Goal: Task Accomplishment & Management: Manage account settings

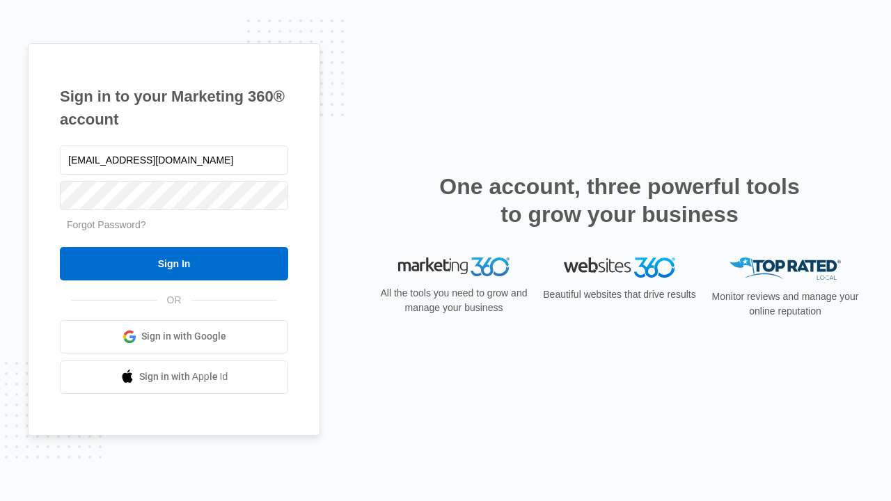
type input "dankie614@gmail.com"
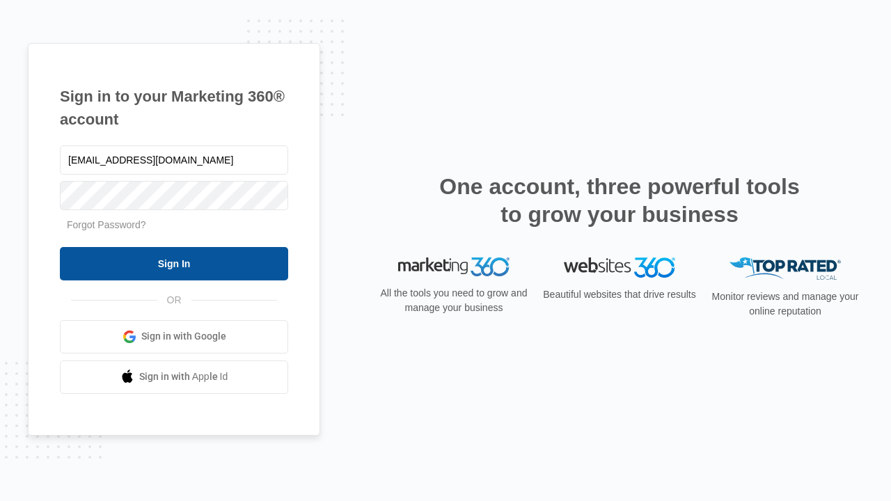
click at [174, 263] on input "Sign In" at bounding box center [174, 263] width 228 height 33
